Goal: Use online tool/utility: Utilize a website feature to perform a specific function

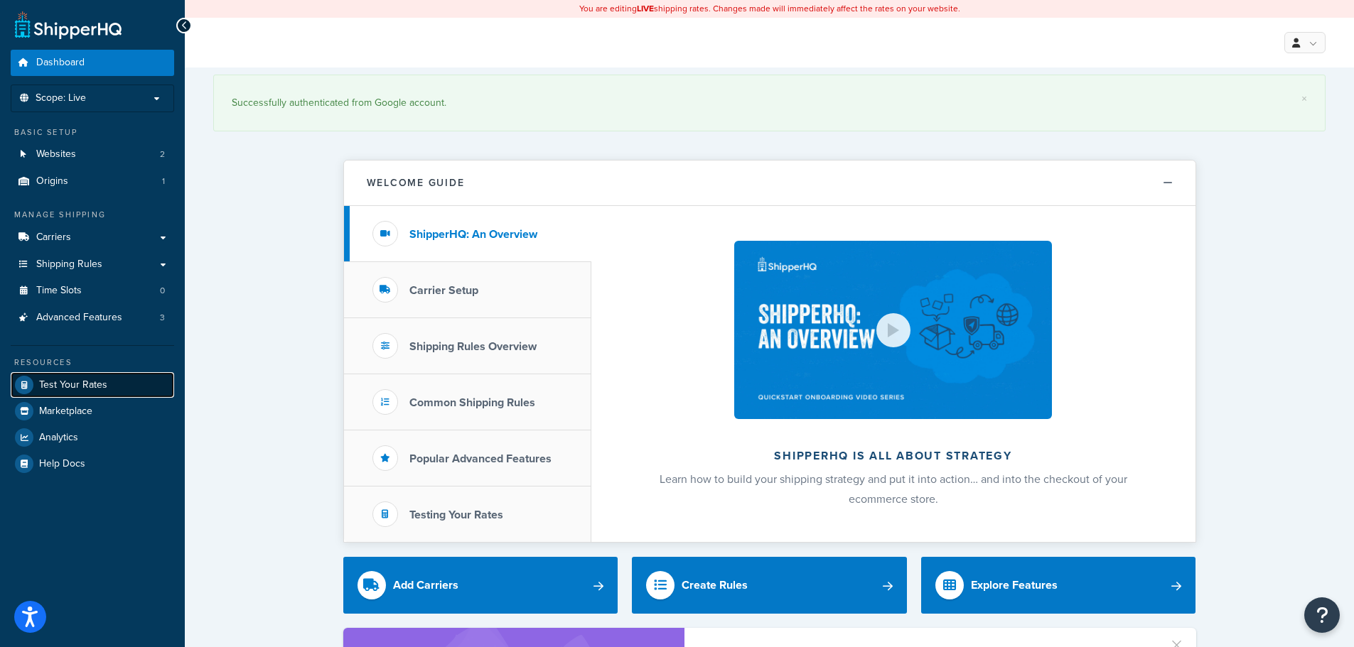
click at [101, 381] on span "Test Your Rates" at bounding box center [73, 385] width 68 height 12
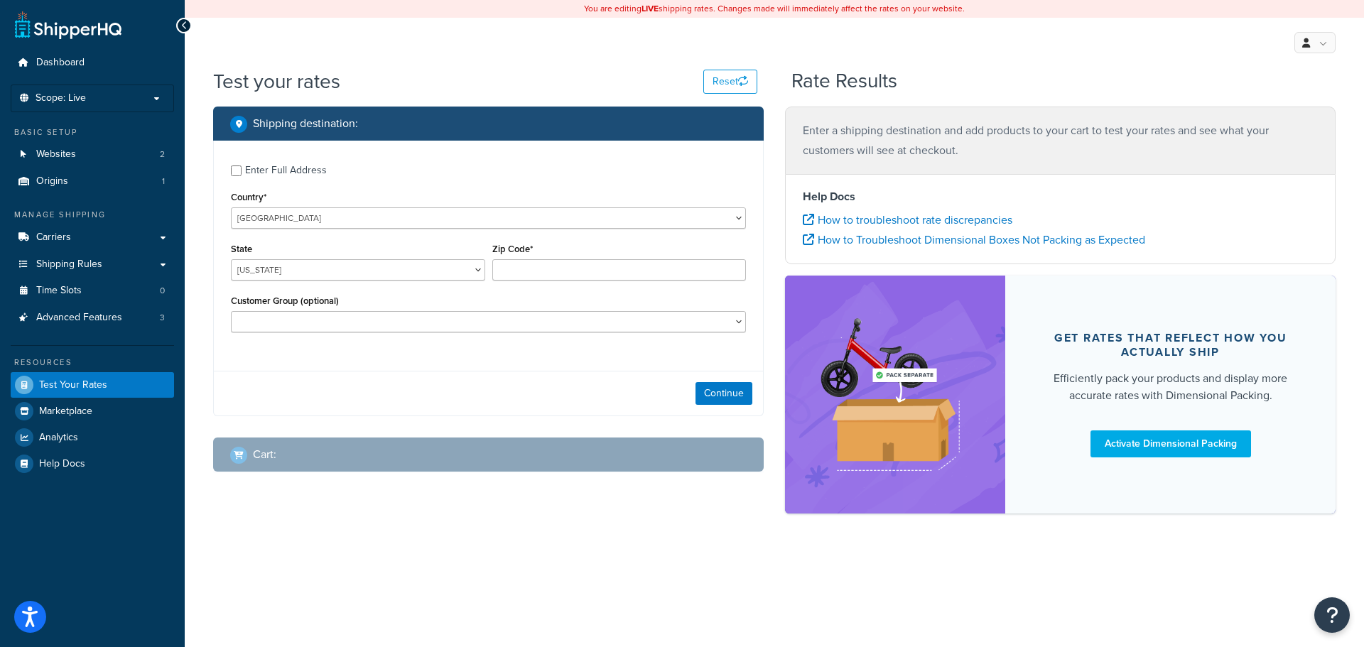
click at [249, 163] on div "Enter Full Address" at bounding box center [286, 171] width 82 height 20
click at [242, 166] on input "Enter Full Address" at bounding box center [236, 171] width 11 height 11
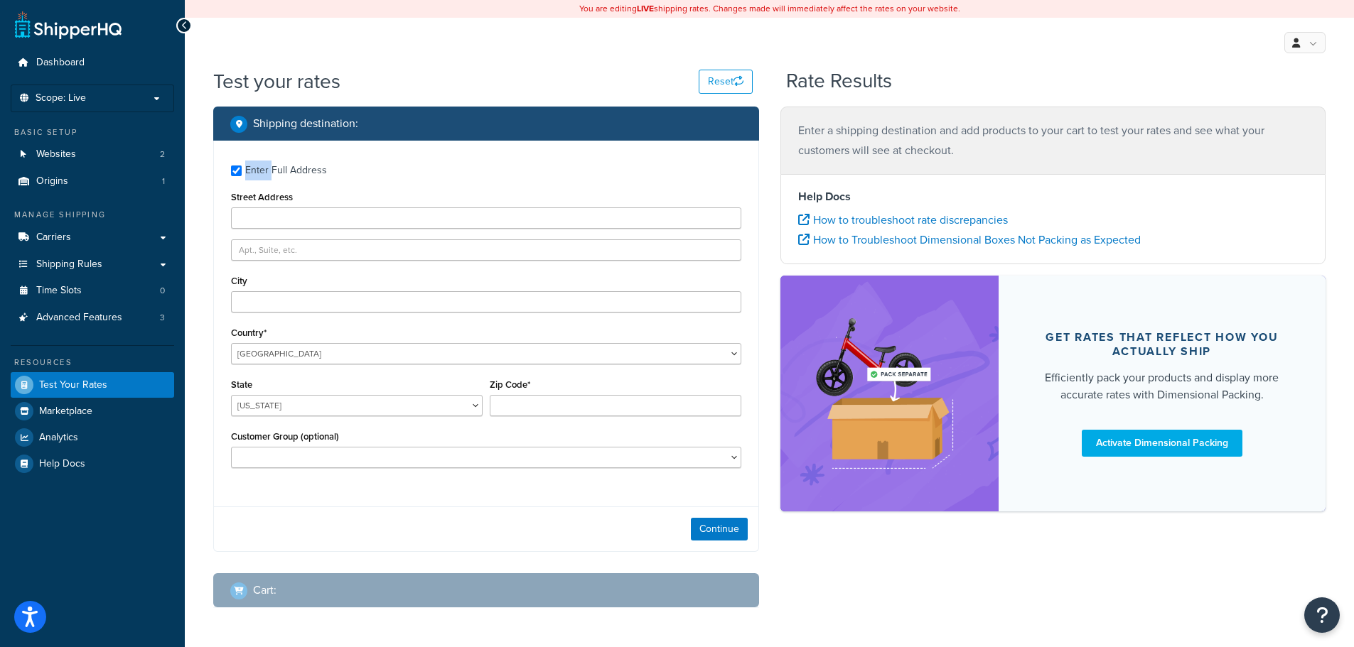
click at [249, 163] on div "Enter Full Address" at bounding box center [286, 171] width 82 height 20
click at [242, 166] on input "Enter Full Address" at bounding box center [236, 171] width 11 height 11
checkbox input "false"
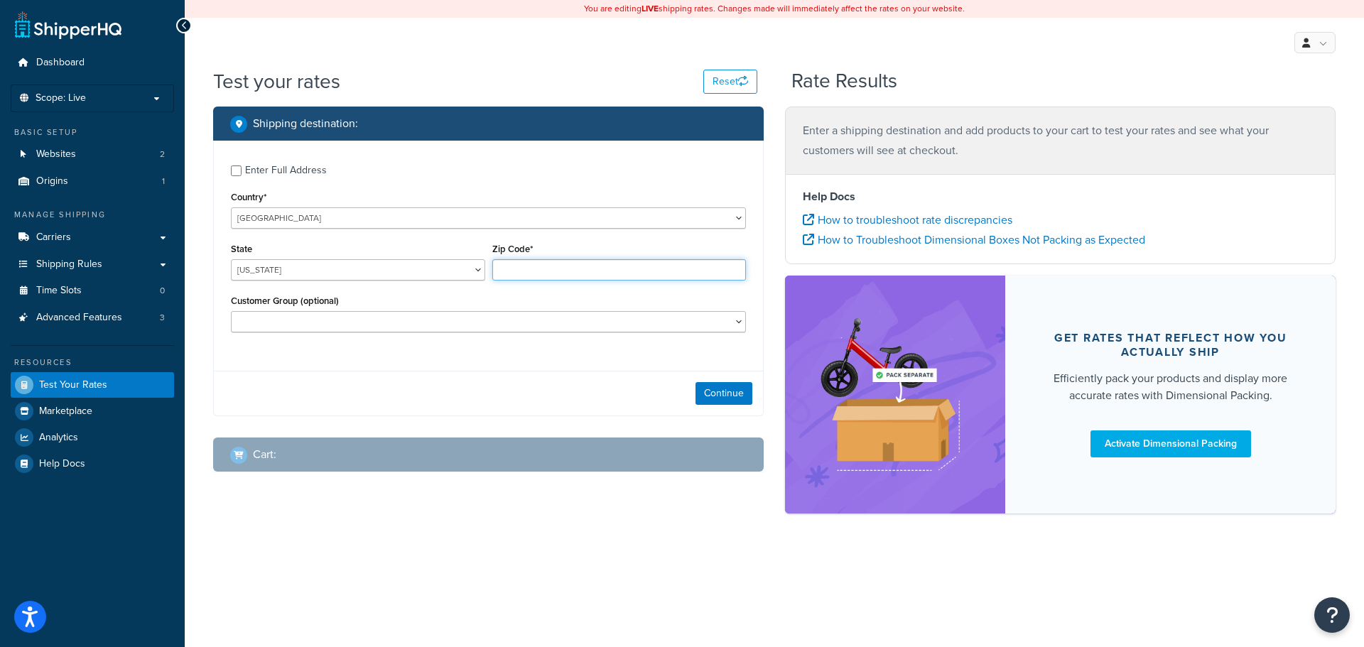
click at [524, 262] on input "Zip Code*" at bounding box center [619, 269] width 254 height 21
paste input "342923821"
type input "342923821"
click at [430, 261] on select "[US_STATE] [US_STATE] [US_STATE] [US_STATE] [US_STATE] Armed Forces Americas Ar…" at bounding box center [358, 269] width 254 height 21
select select "FL"
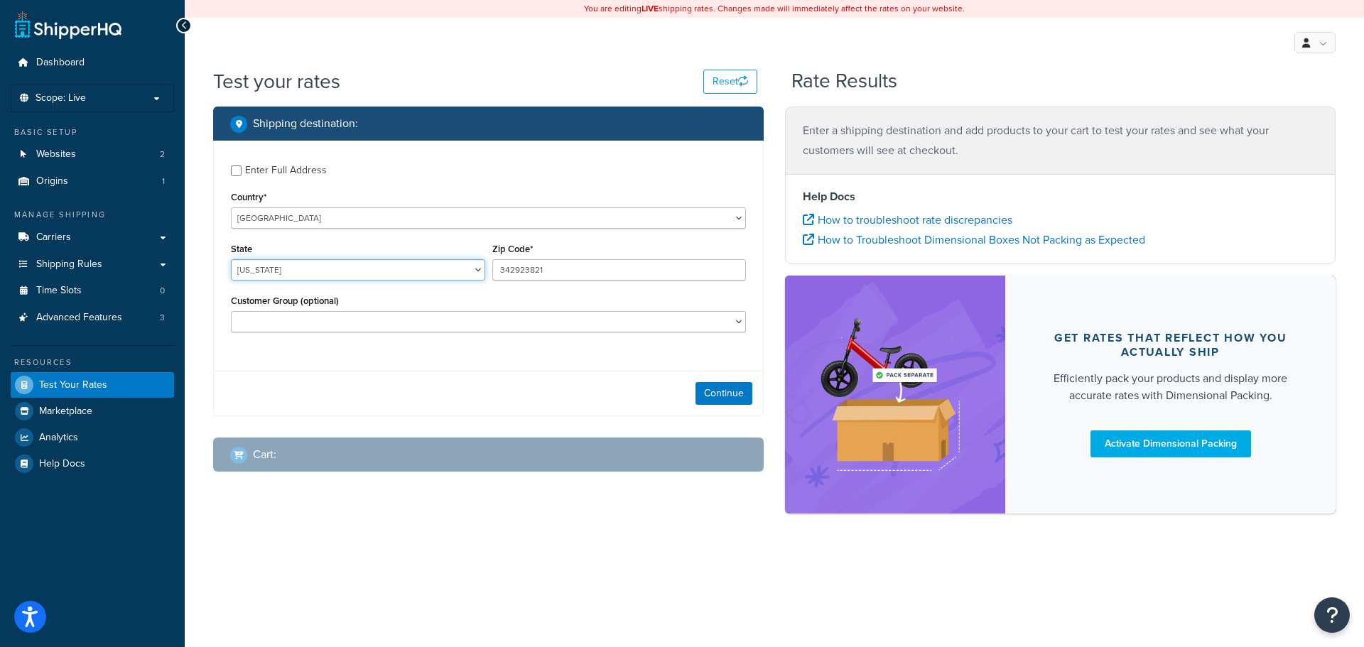
click at [231, 259] on select "[US_STATE] [US_STATE] [US_STATE] [US_STATE] [US_STATE] Armed Forces Americas Ar…" at bounding box center [358, 269] width 254 height 21
click at [701, 393] on button "Continue" at bounding box center [724, 393] width 57 height 23
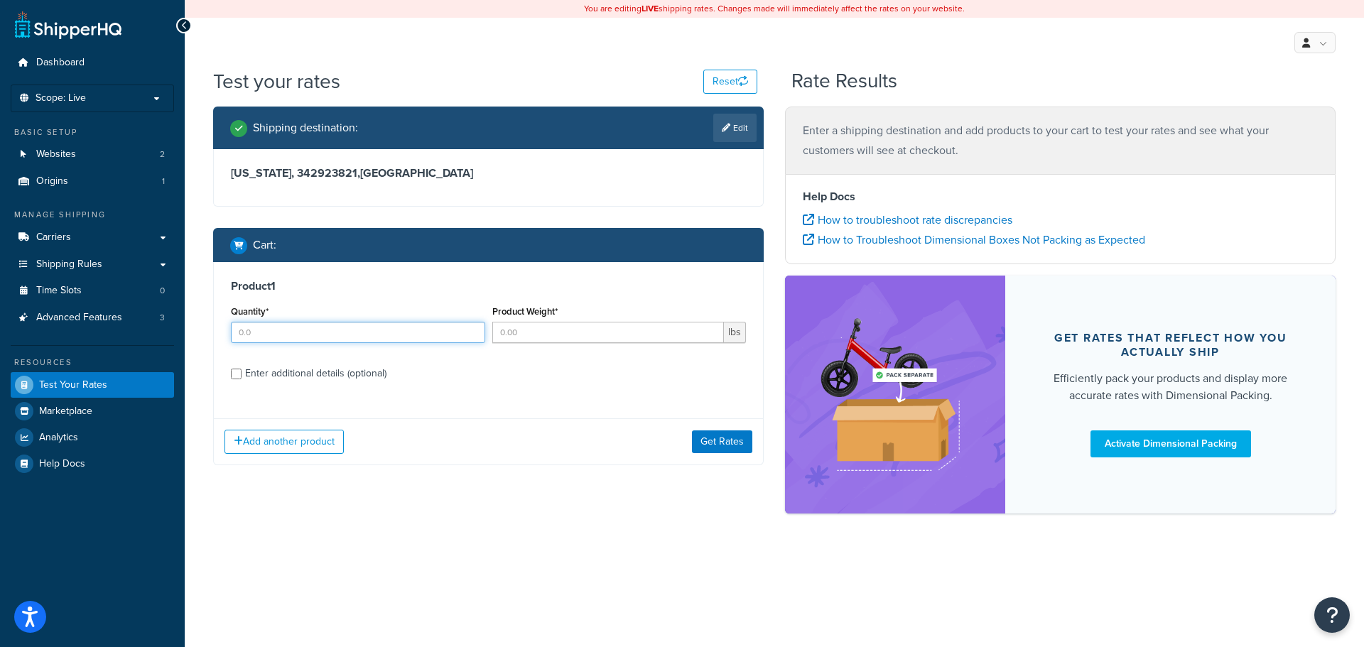
click at [341, 331] on input "Quantity*" at bounding box center [358, 332] width 254 height 21
type input "1"
click at [522, 337] on input "Product Weight*" at bounding box center [608, 332] width 232 height 21
type input "11"
click at [735, 454] on div "Add another product Get Rates" at bounding box center [488, 441] width 549 height 46
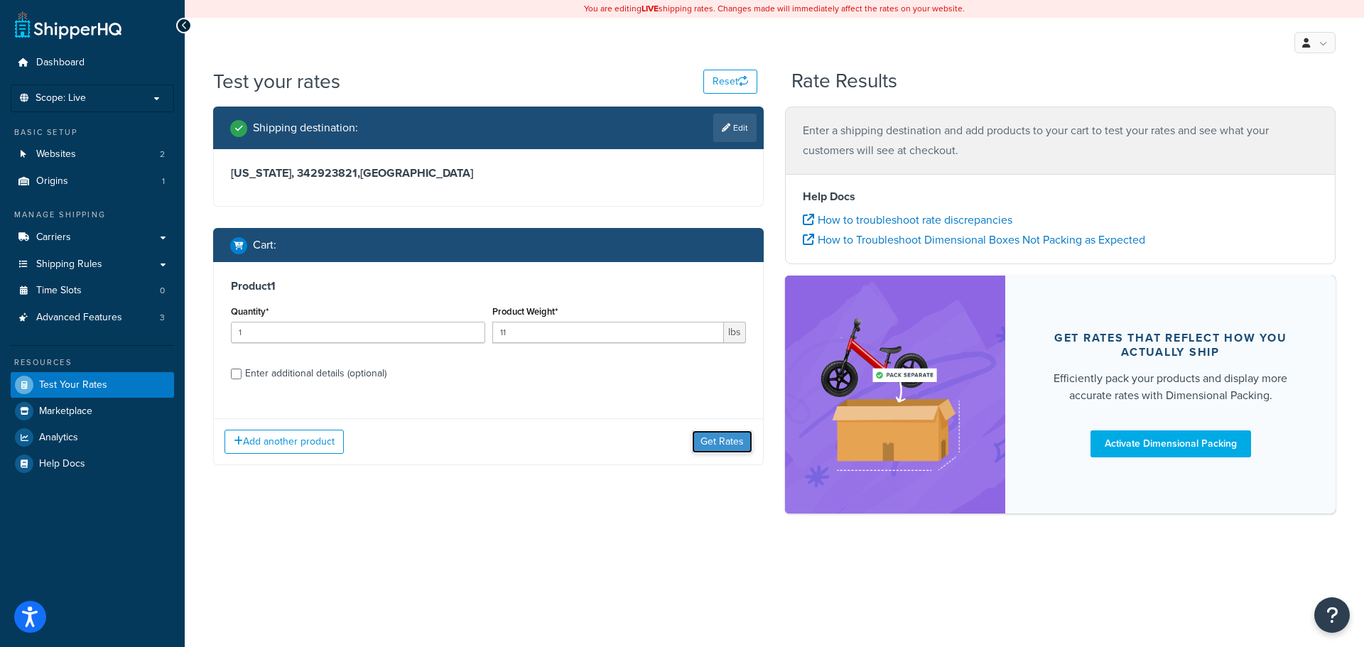
click at [730, 445] on button "Get Rates" at bounding box center [722, 442] width 60 height 23
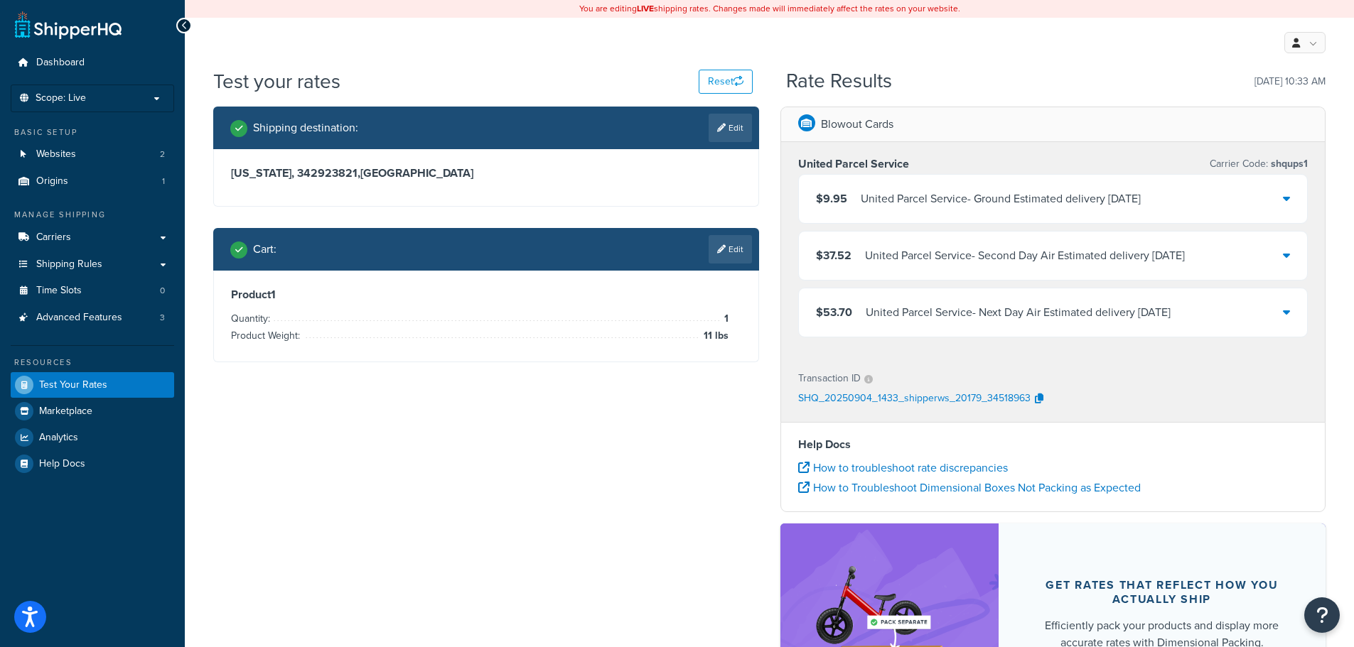
click at [1053, 324] on div "$53.70 United Parcel Service - Next Day Air Estimated delivery [DATE]" at bounding box center [1053, 312] width 509 height 48
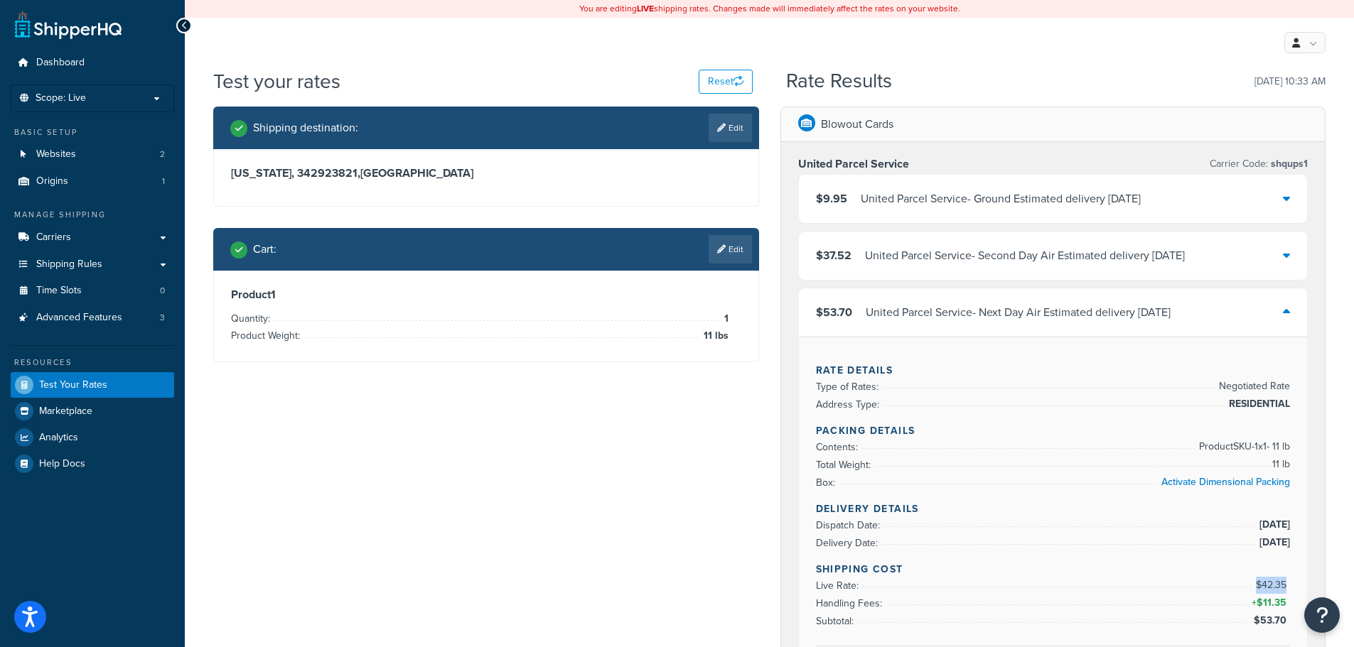
drag, startPoint x: 1286, startPoint y: 585, endPoint x: 1258, endPoint y: 583, distance: 28.5
click at [1258, 583] on span "$42.35" at bounding box center [1272, 585] width 34 height 15
copy span "$42.35"
click at [1184, 265] on div "United Parcel Service - Second Day Air Estimated delivery [DATE]" at bounding box center [1025, 256] width 320 height 20
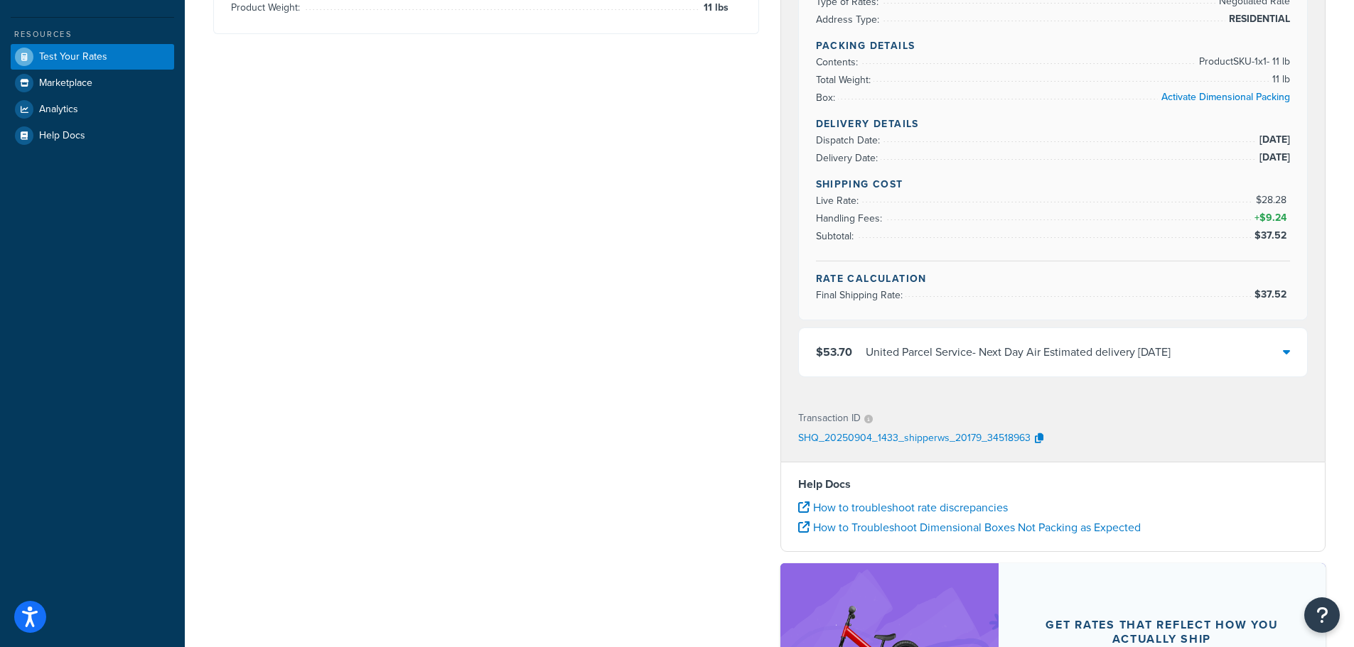
scroll to position [284, 0]
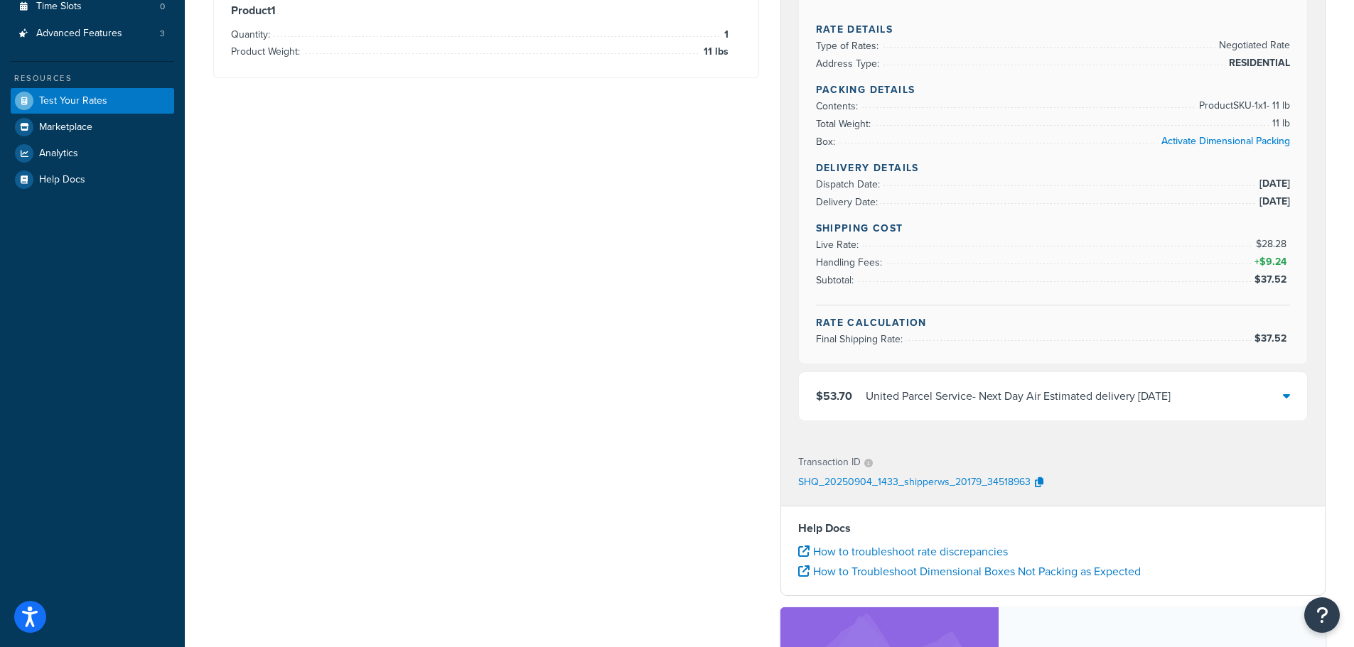
click at [1147, 396] on div "United Parcel Service - Next Day Air Estimated delivery [DATE]" at bounding box center [1017, 397] width 305 height 20
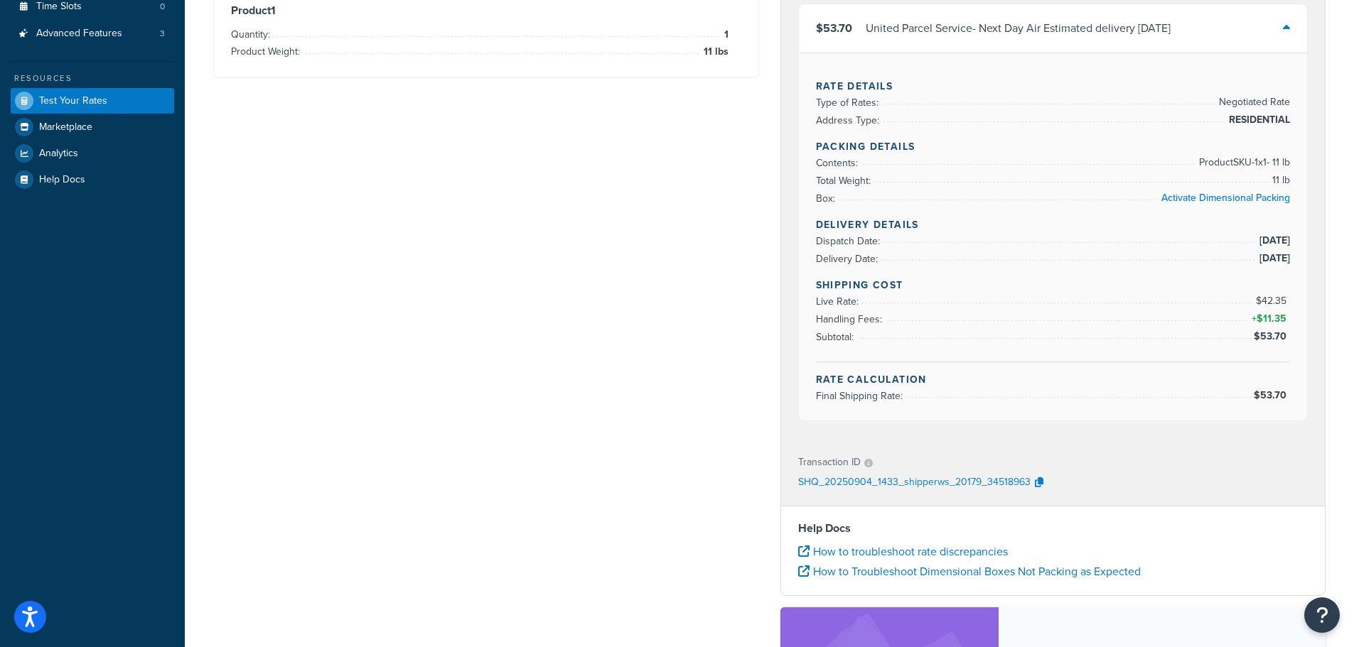
scroll to position [71, 0]
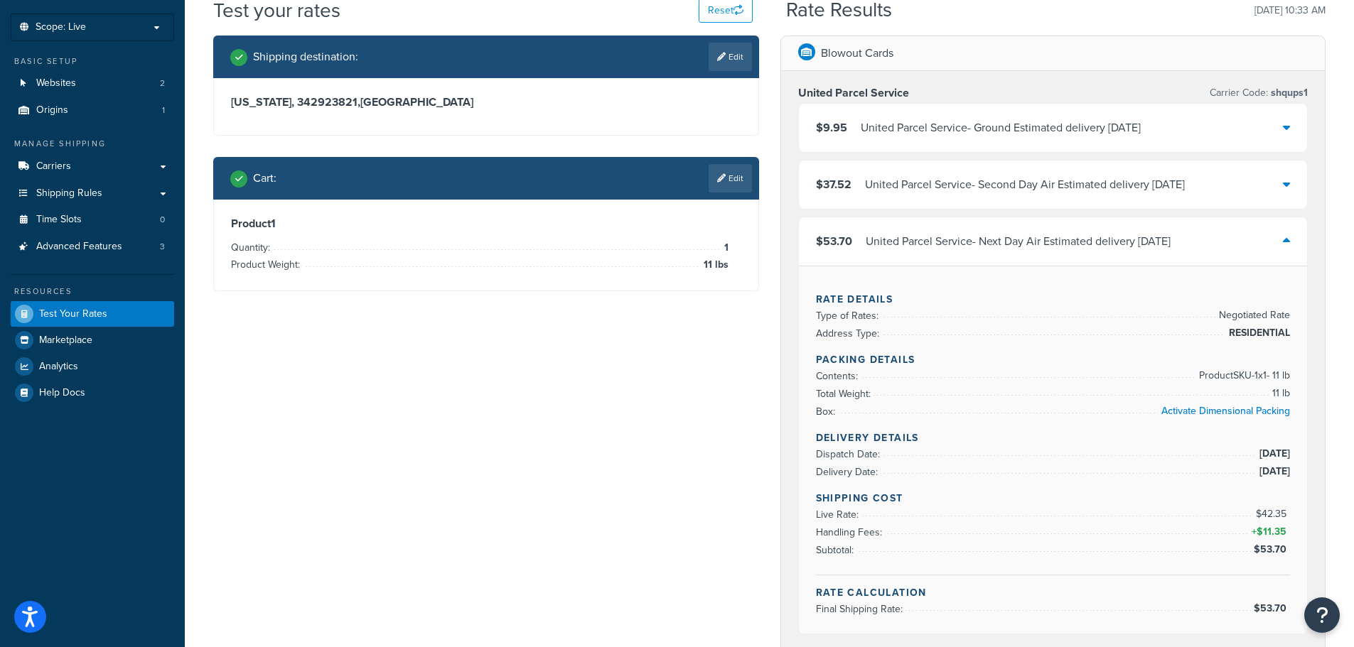
click at [967, 247] on div "United Parcel Service - Next Day Air Estimated delivery [DATE]" at bounding box center [1017, 242] width 305 height 20
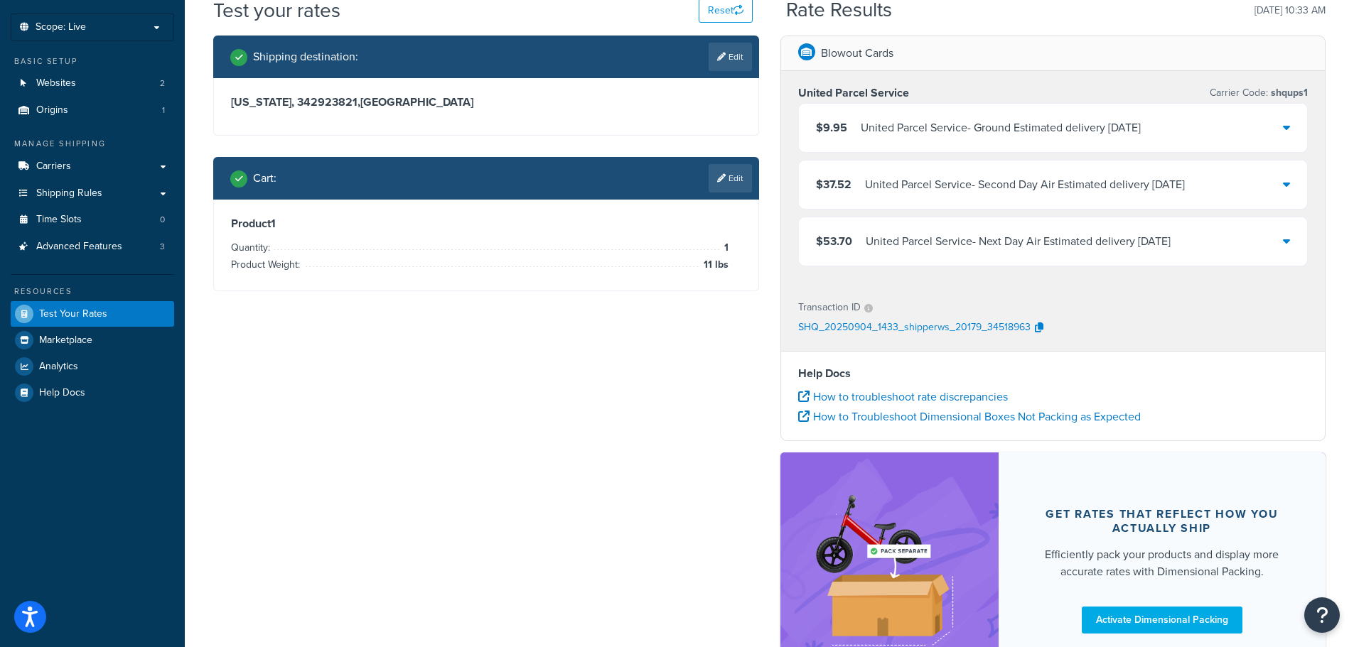
click at [967, 247] on div "United Parcel Service - Next Day Air Estimated delivery [DATE]" at bounding box center [1017, 242] width 305 height 20
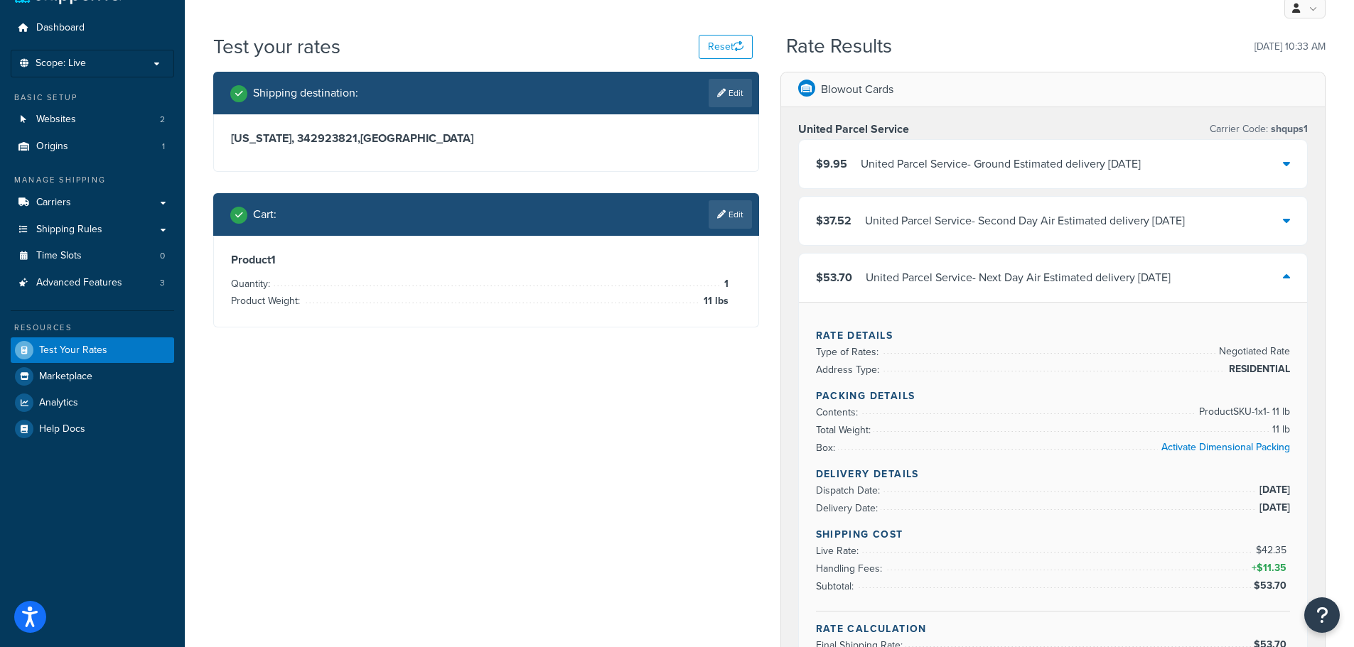
scroll to position [0, 0]
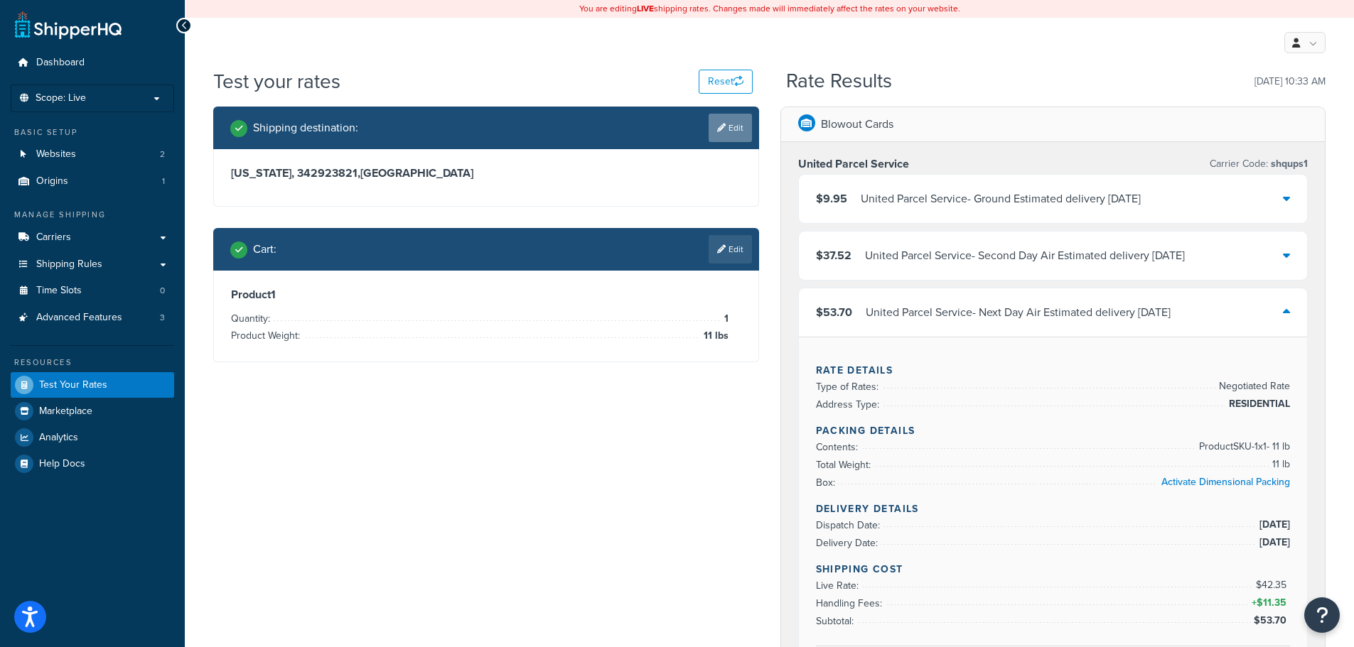
click at [735, 128] on link "Edit" at bounding box center [729, 128] width 43 height 28
select select "FL"
